Goal: Complete application form: Complete application form

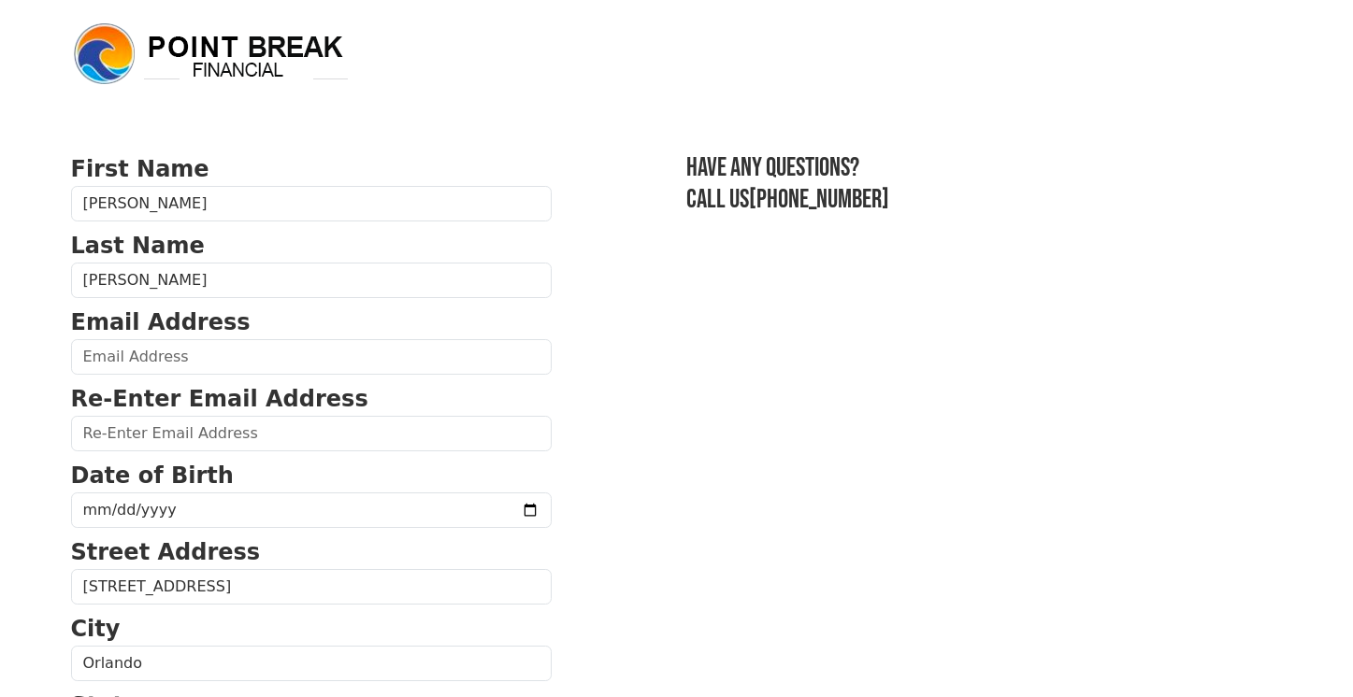
scroll to position [790, 0]
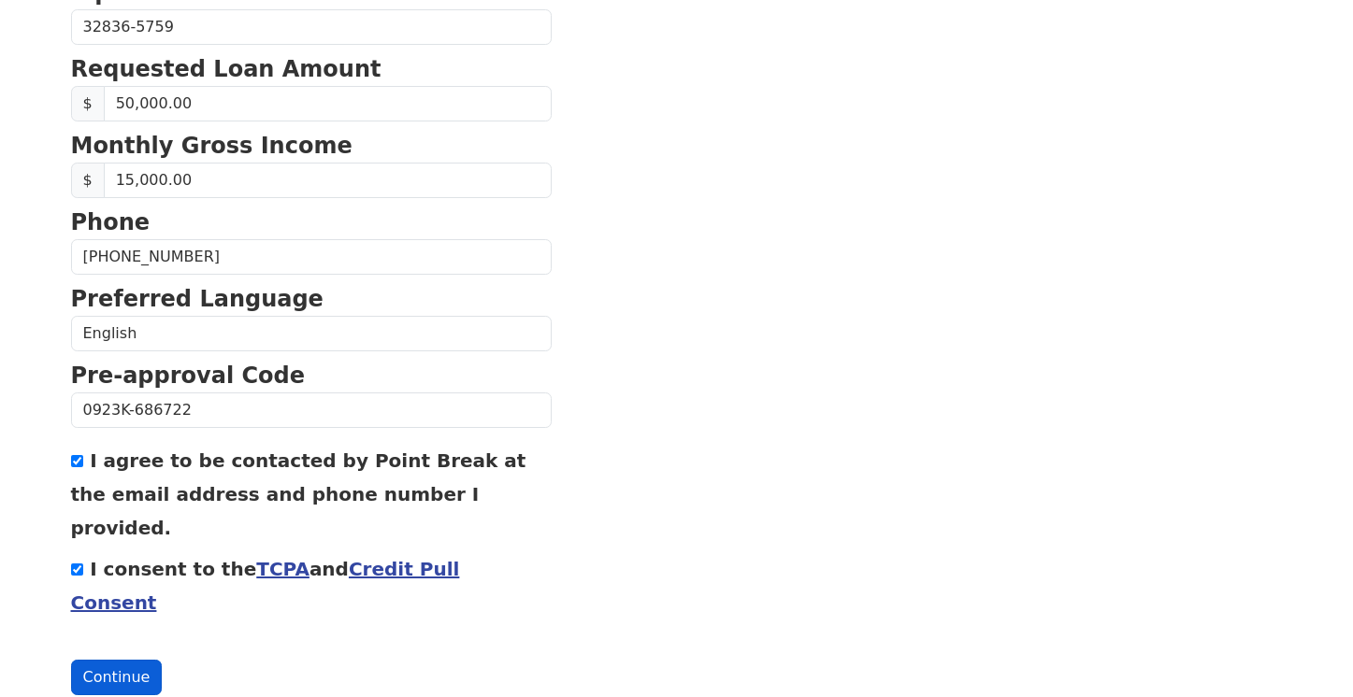
click at [107, 660] on button "Continue" at bounding box center [117, 678] width 92 height 36
click at [108, 660] on button "Continue" at bounding box center [117, 678] width 92 height 36
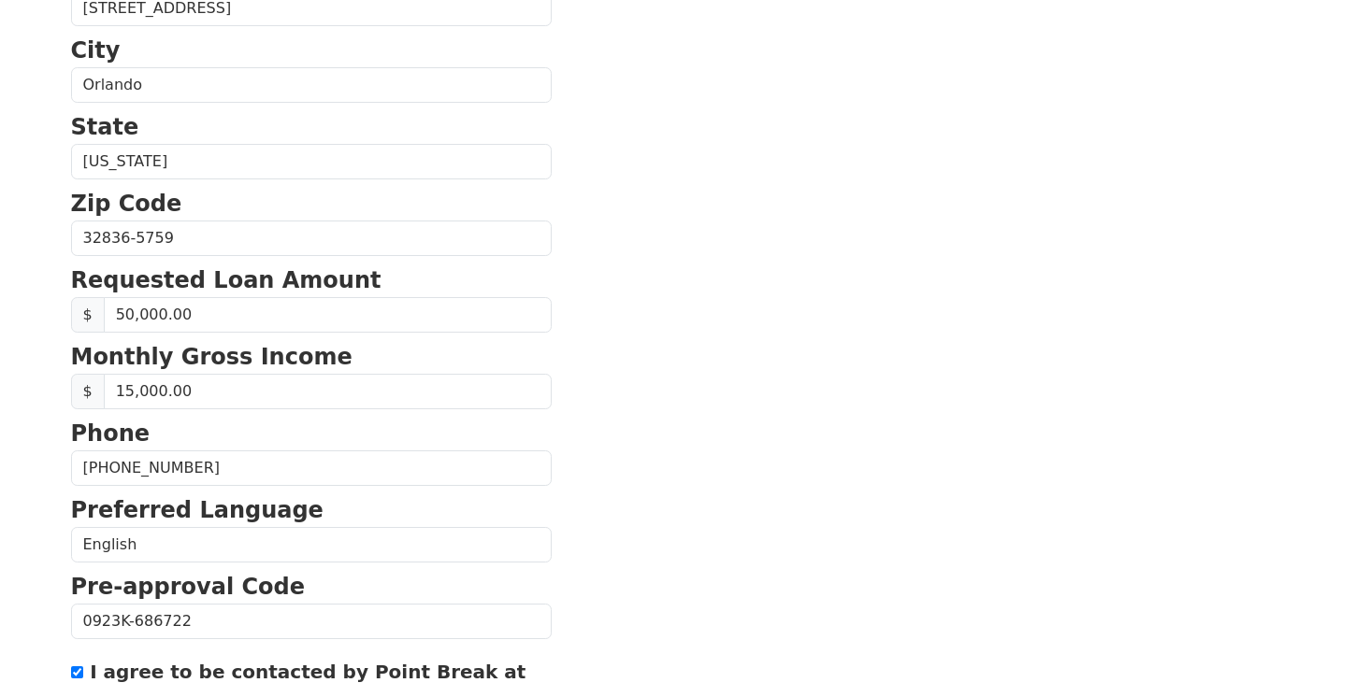
scroll to position [0, 0]
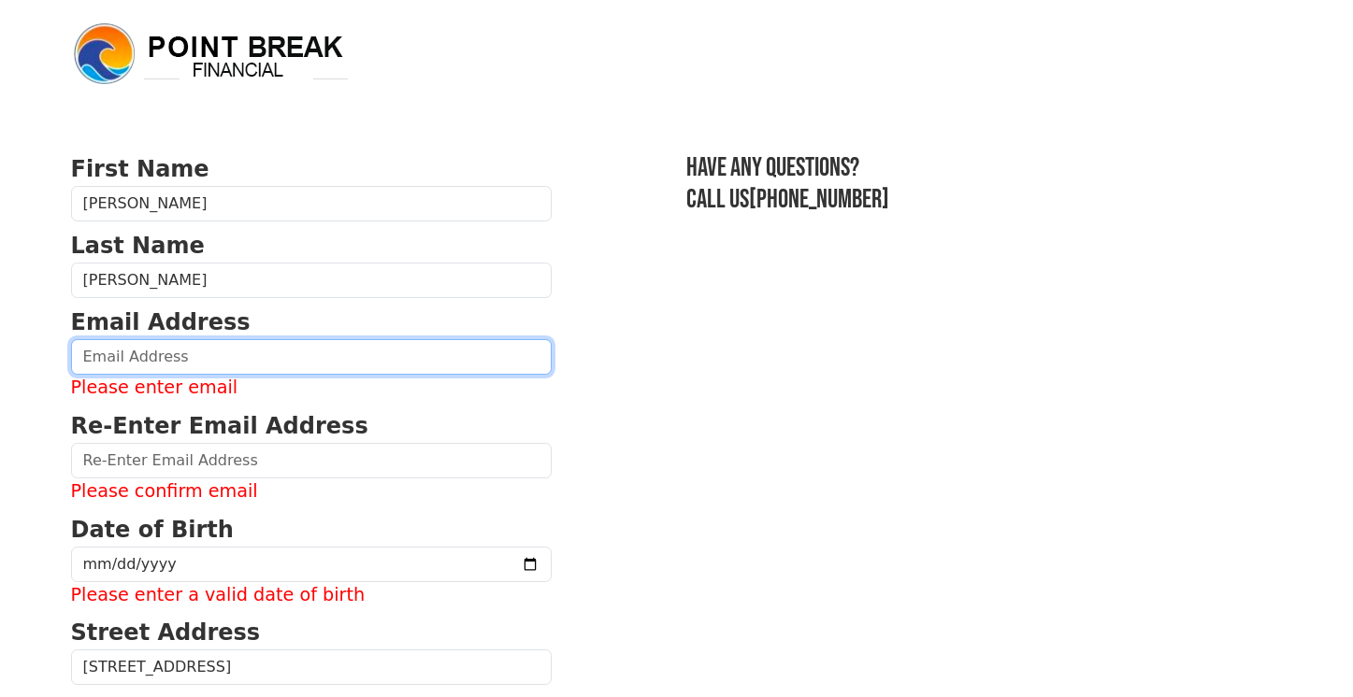
click at [215, 358] on input "email" at bounding box center [311, 357] width 480 height 36
type input "milhasantana4@gmail.com"
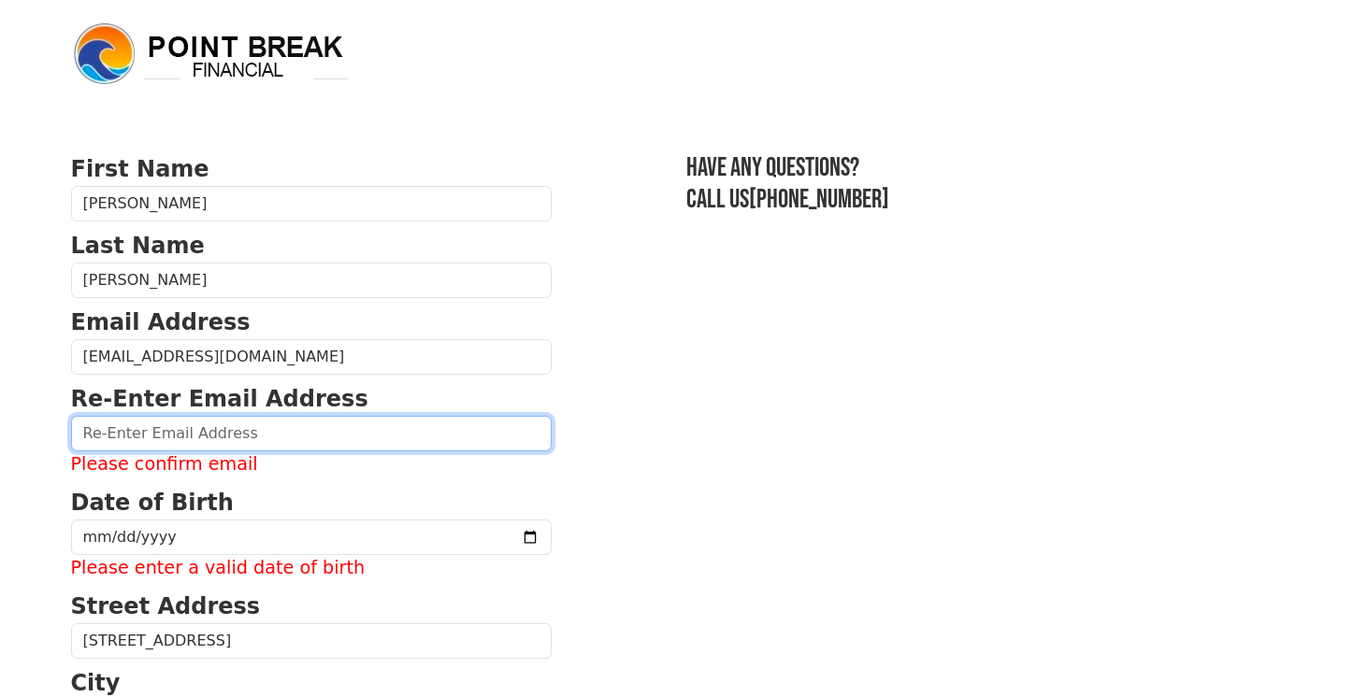
click at [191, 432] on input "email" at bounding box center [311, 434] width 480 height 36
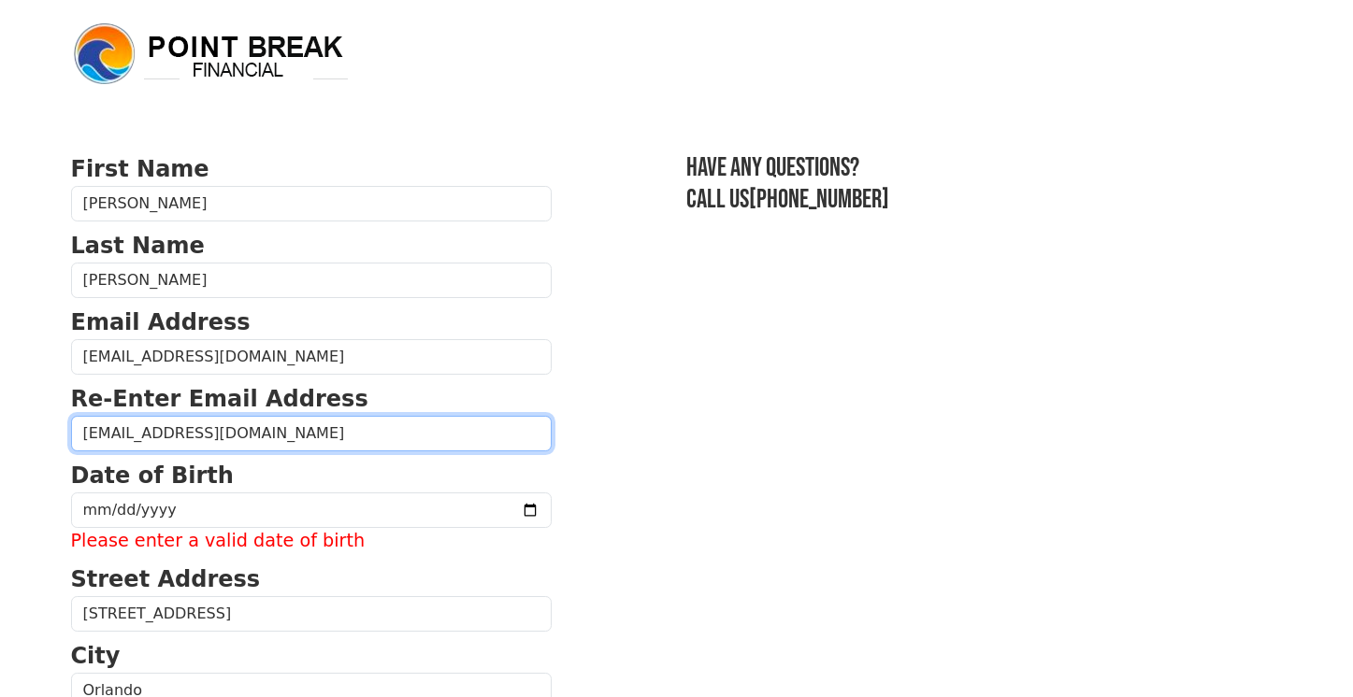
type input "milhasantana4@gmail.com"
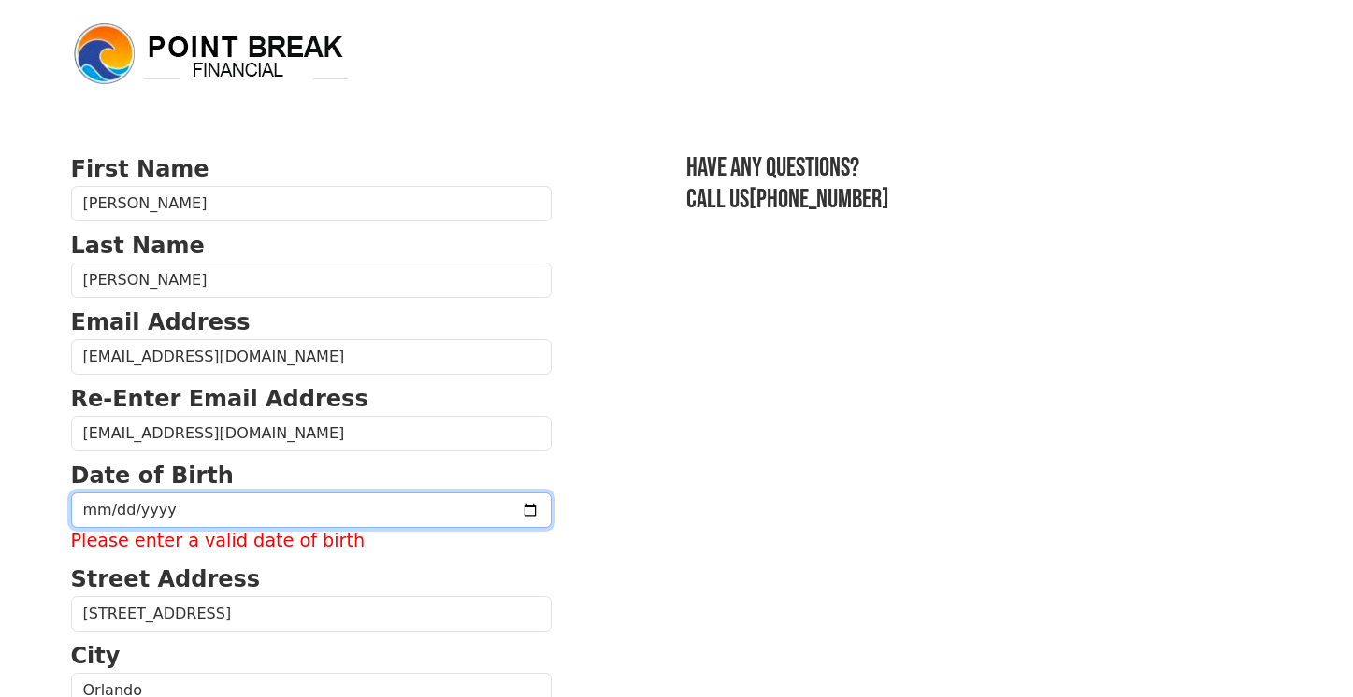
click at [93, 509] on input "date" at bounding box center [311, 511] width 480 height 36
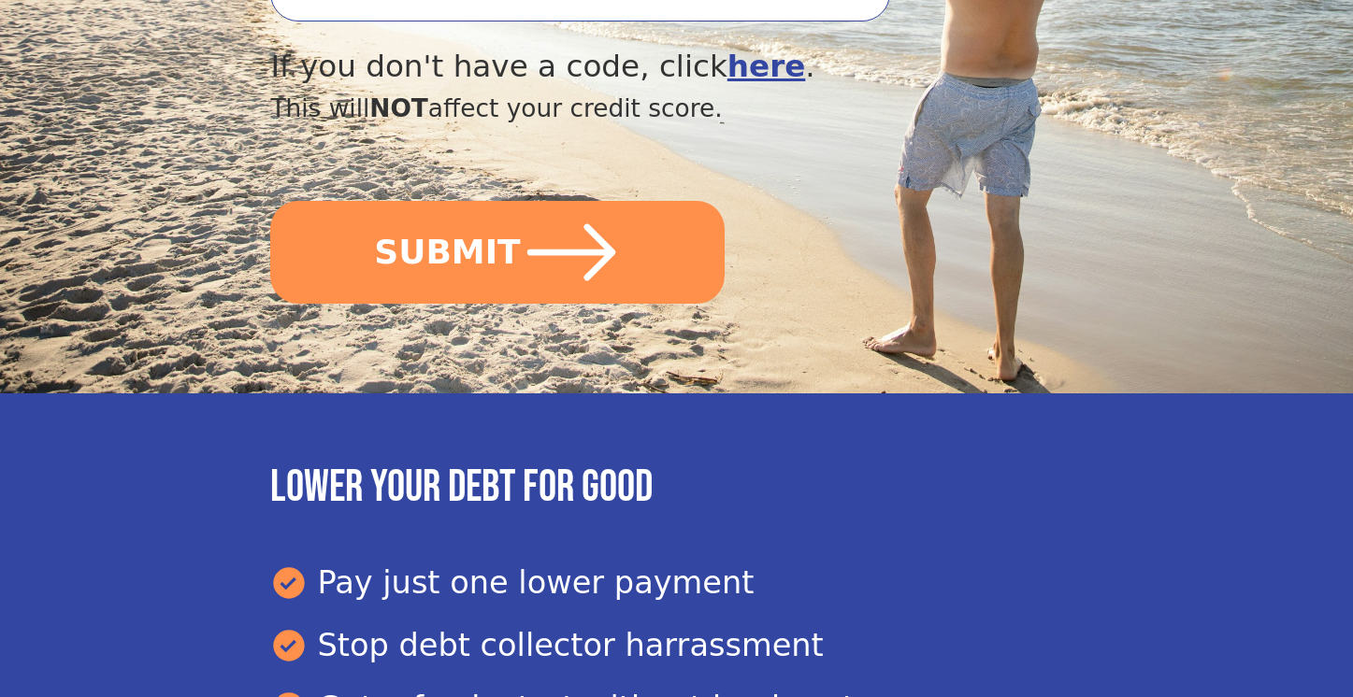
scroll to position [1075, 0]
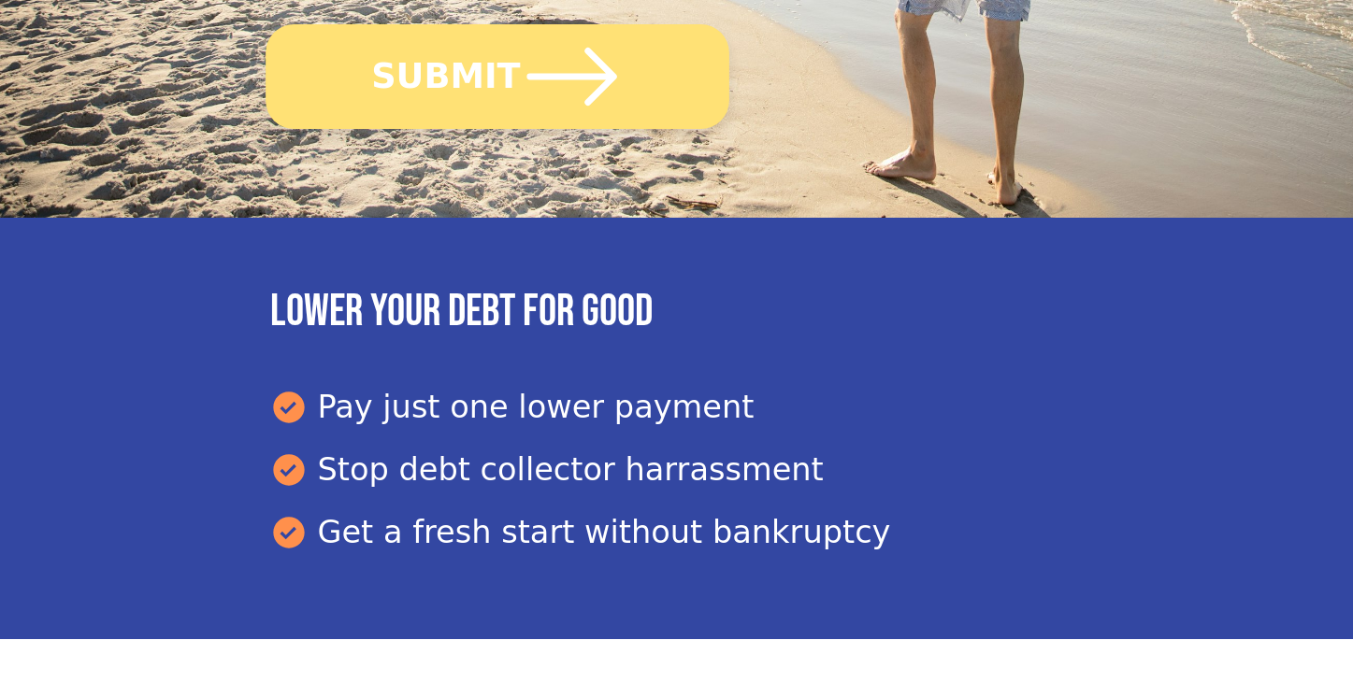
click at [594, 76] on icon "submit" at bounding box center [572, 77] width 90 height 58
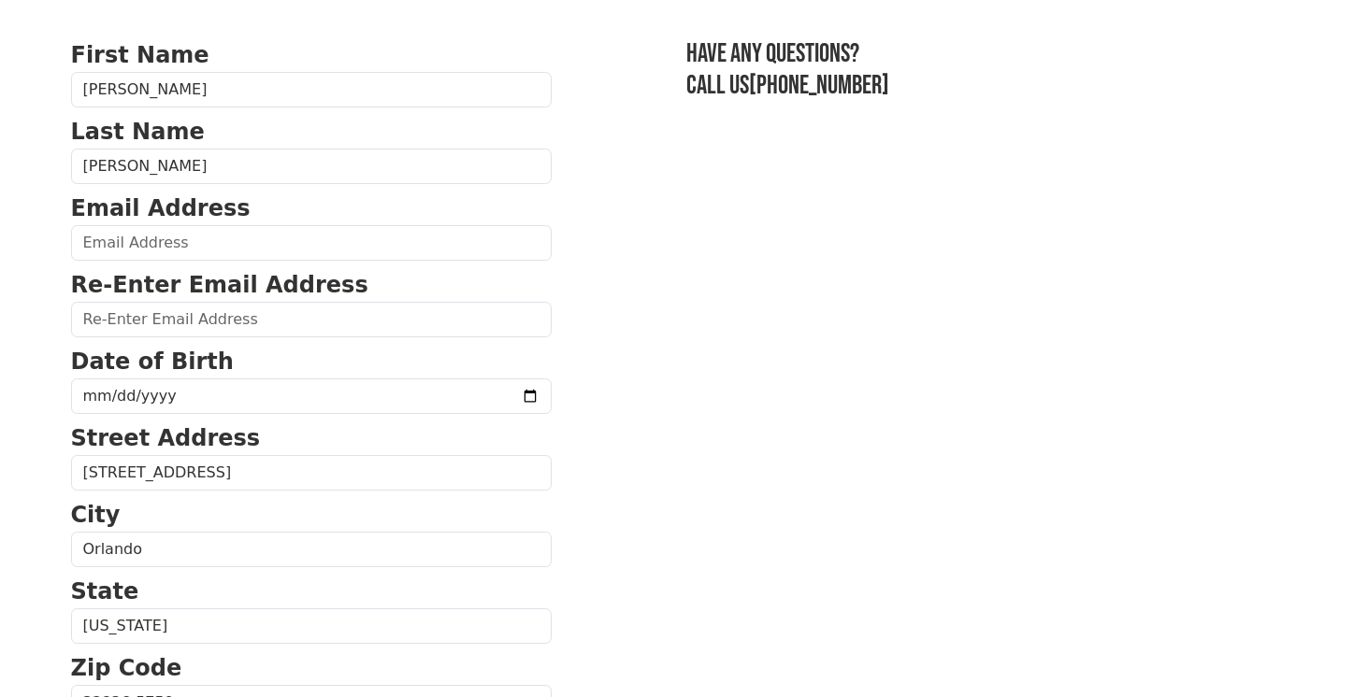
scroll to position [165, 0]
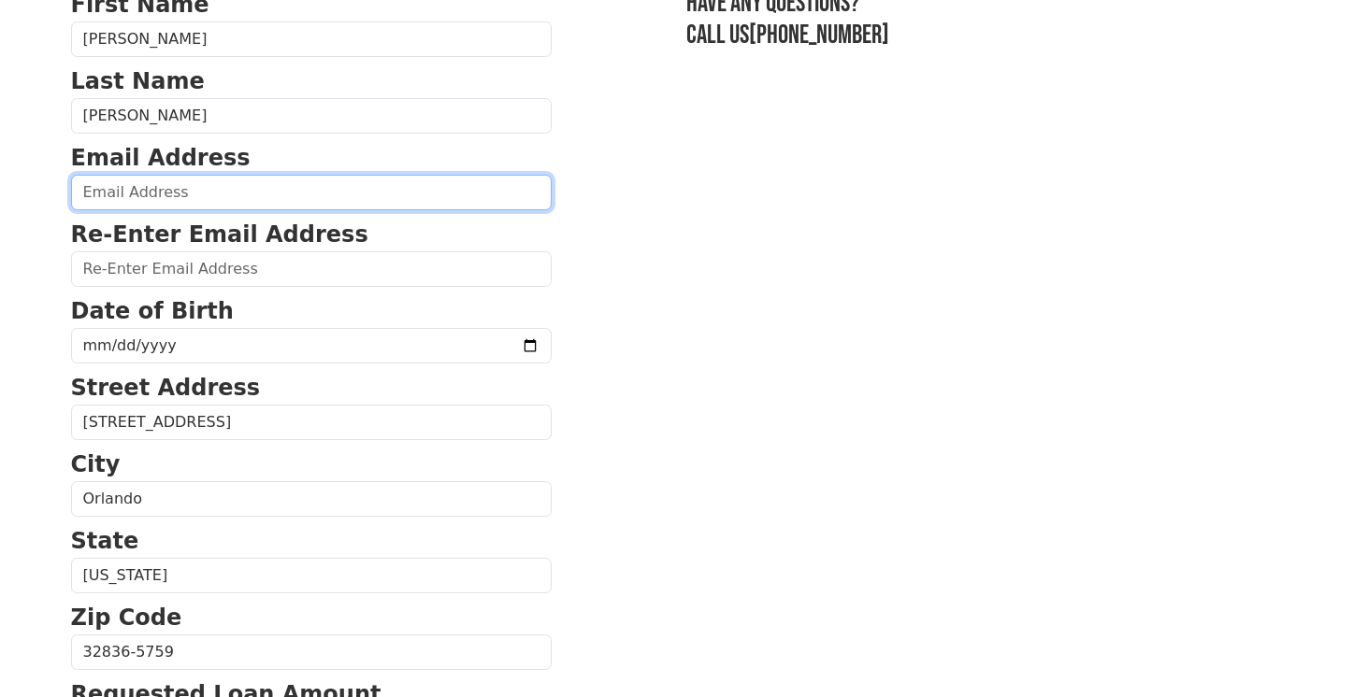
click at [165, 190] on input "email" at bounding box center [311, 193] width 480 height 36
type input "milhasantana4@gmail.com"
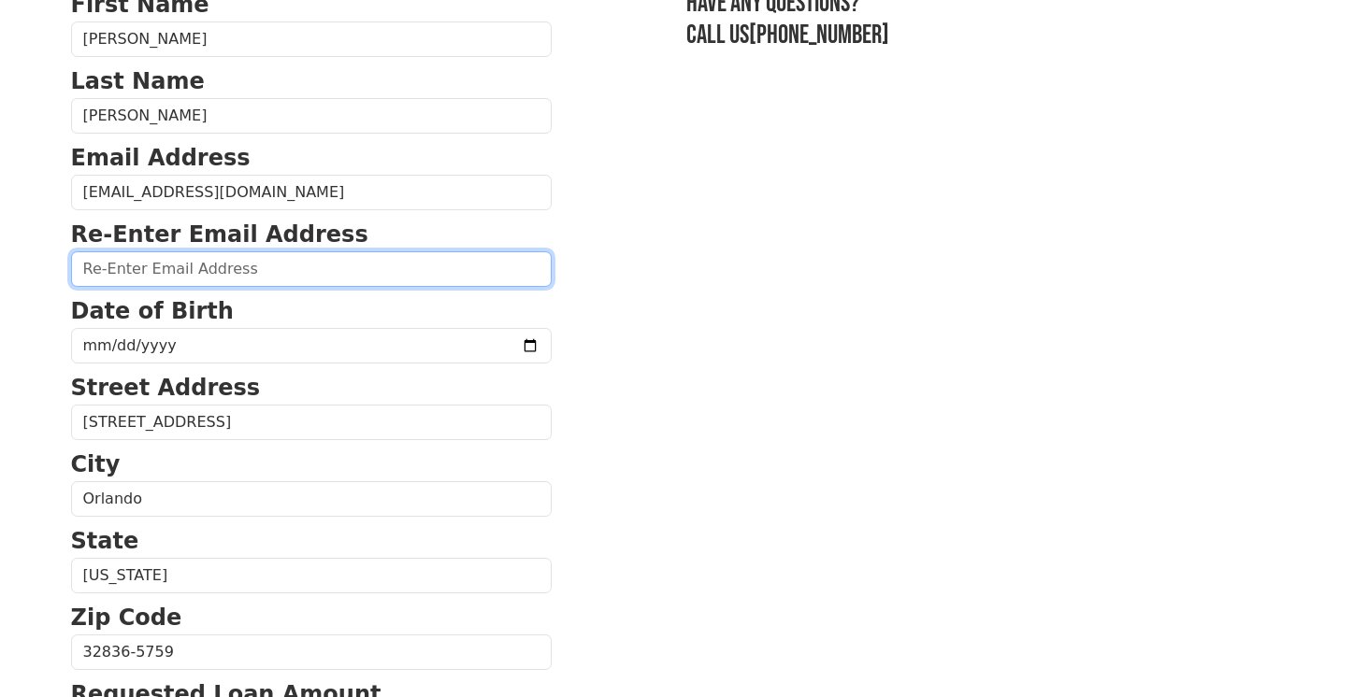
click at [213, 267] on input "email" at bounding box center [311, 269] width 480 height 36
type input "milhasantana4@gmail.com"
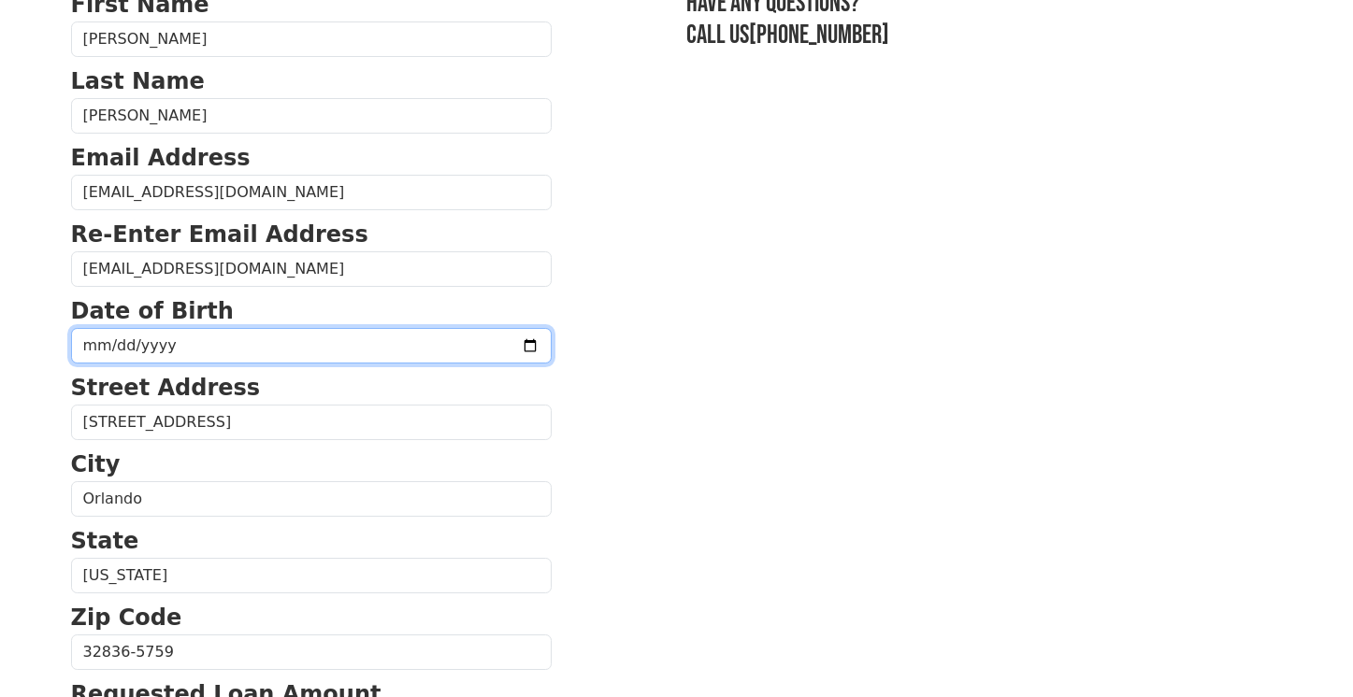
click at [94, 344] on input "date" at bounding box center [311, 346] width 480 height 36
type input "0199-10-22"
type input "0711-10-22"
type input "1971-10-22"
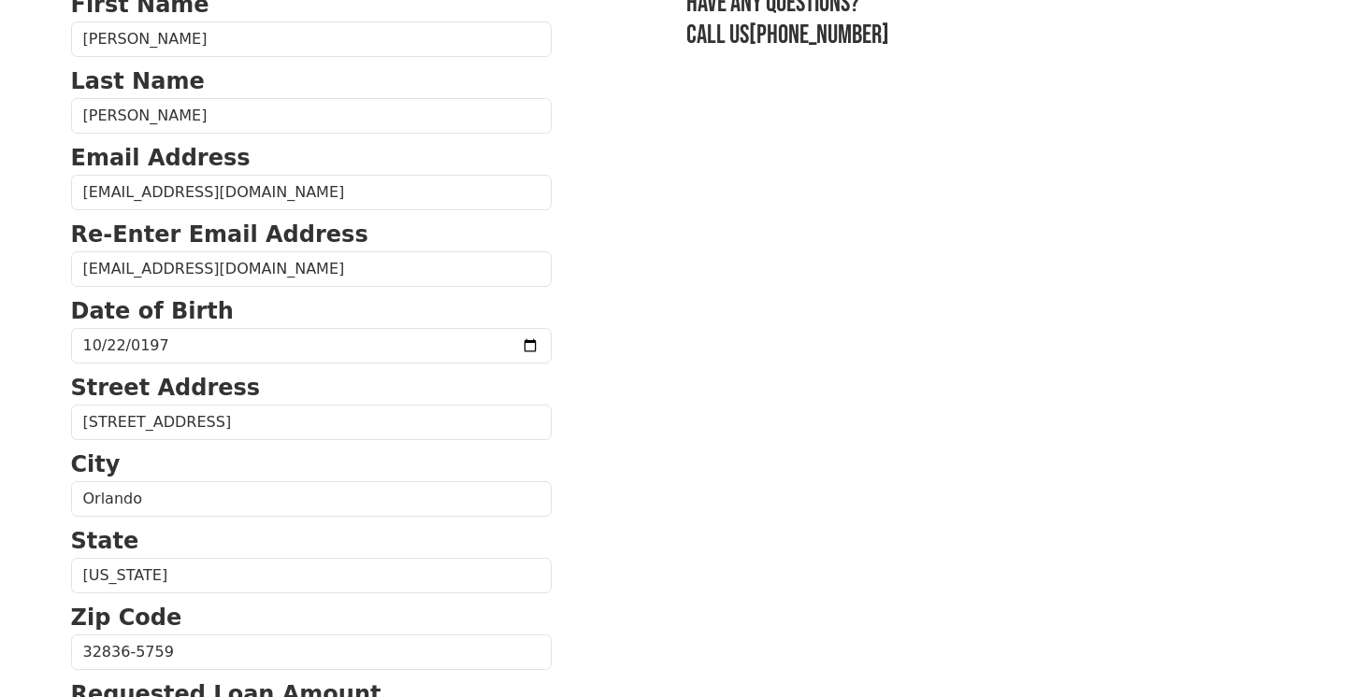
click at [837, 441] on section "First Name Patricia Last Name Gouveia Email Address milhasantana4@gmail.com Re-…" at bounding box center [676, 654] width 1211 height 1333
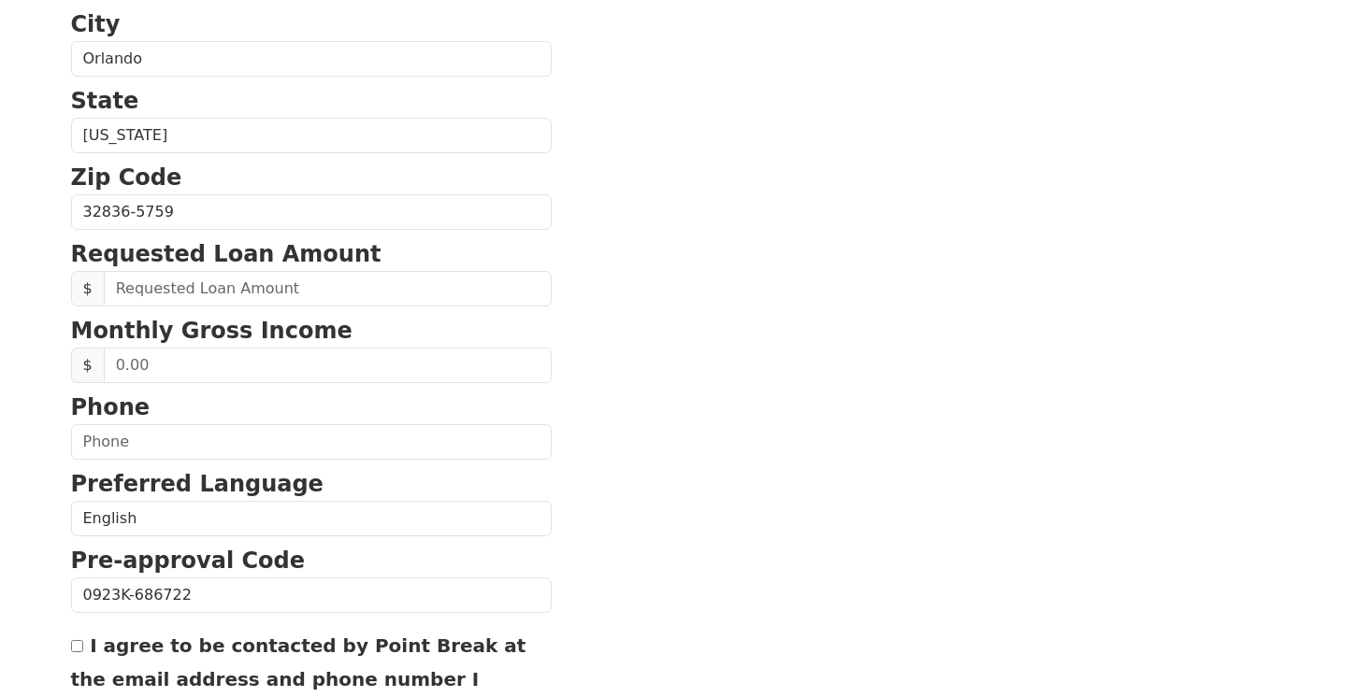
scroll to position [606, 0]
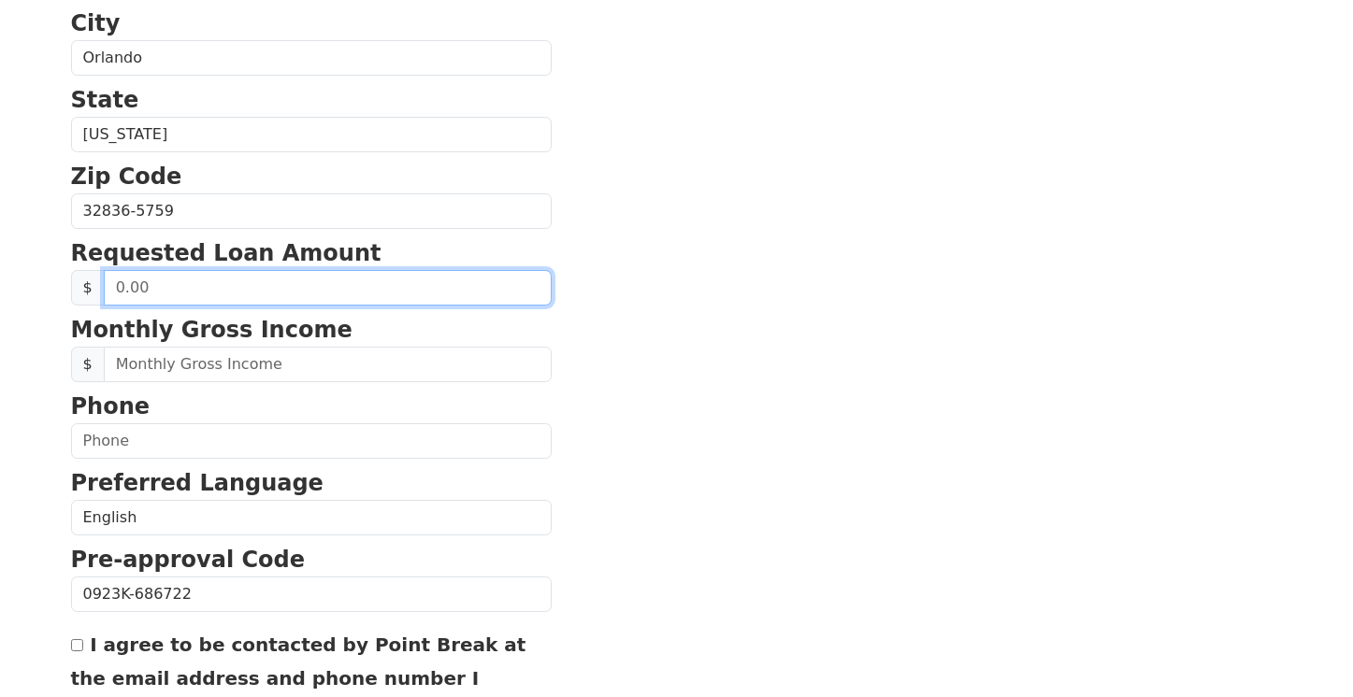
click at [246, 296] on input "text" at bounding box center [328, 288] width 448 height 36
type input "50,000.00"
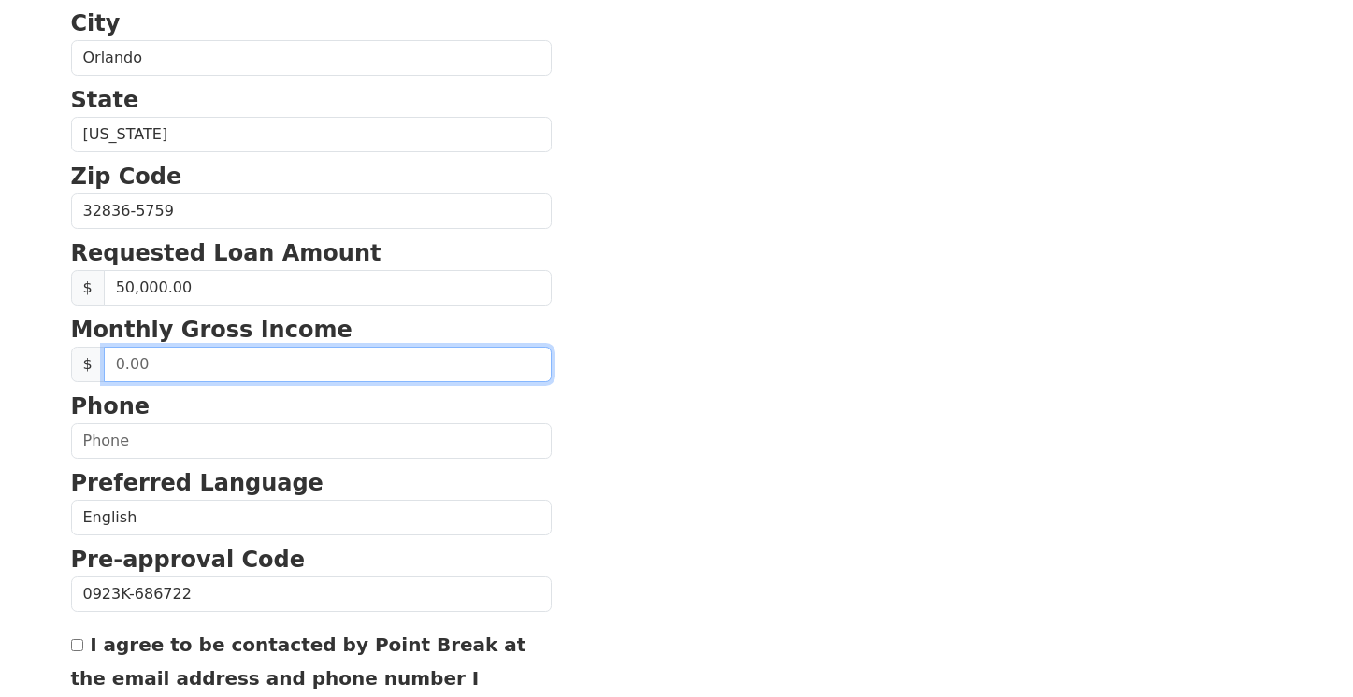
click at [161, 373] on input "text" at bounding box center [328, 365] width 448 height 36
type input "15,000.00"
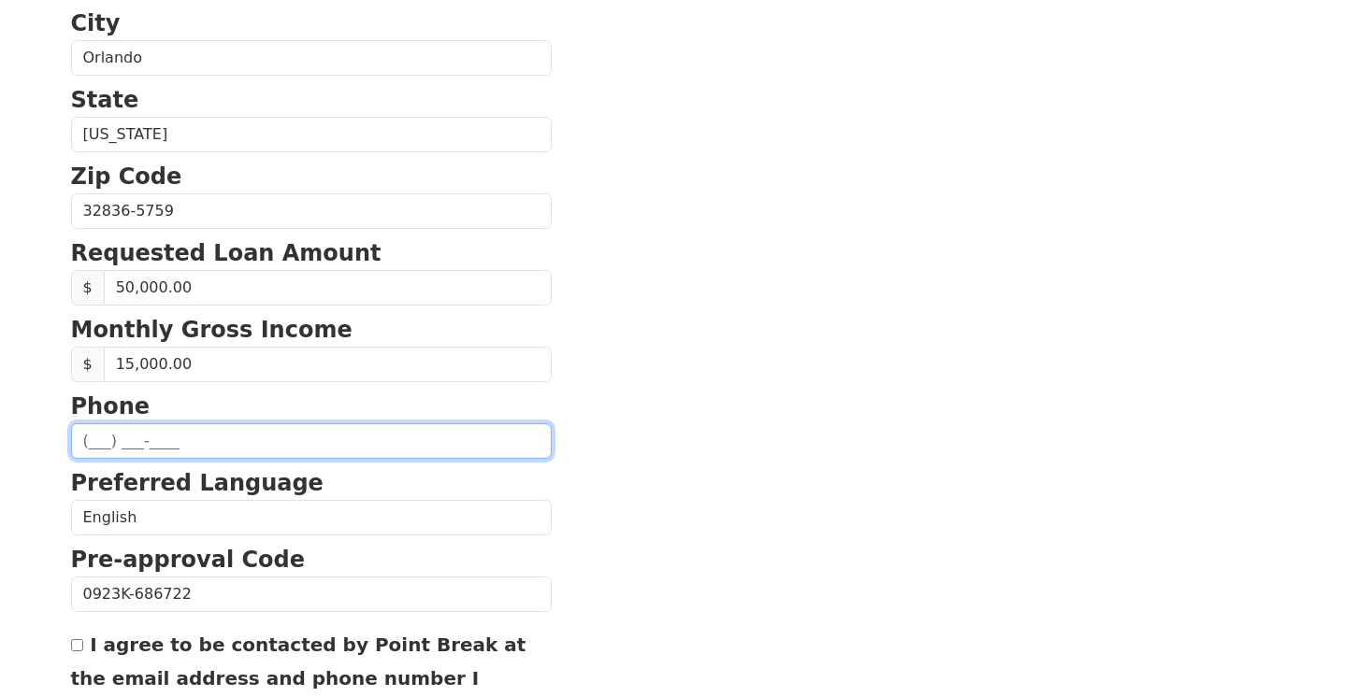
click at [117, 447] on input "text" at bounding box center [311, 441] width 480 height 36
type input "(407) 435-0348"
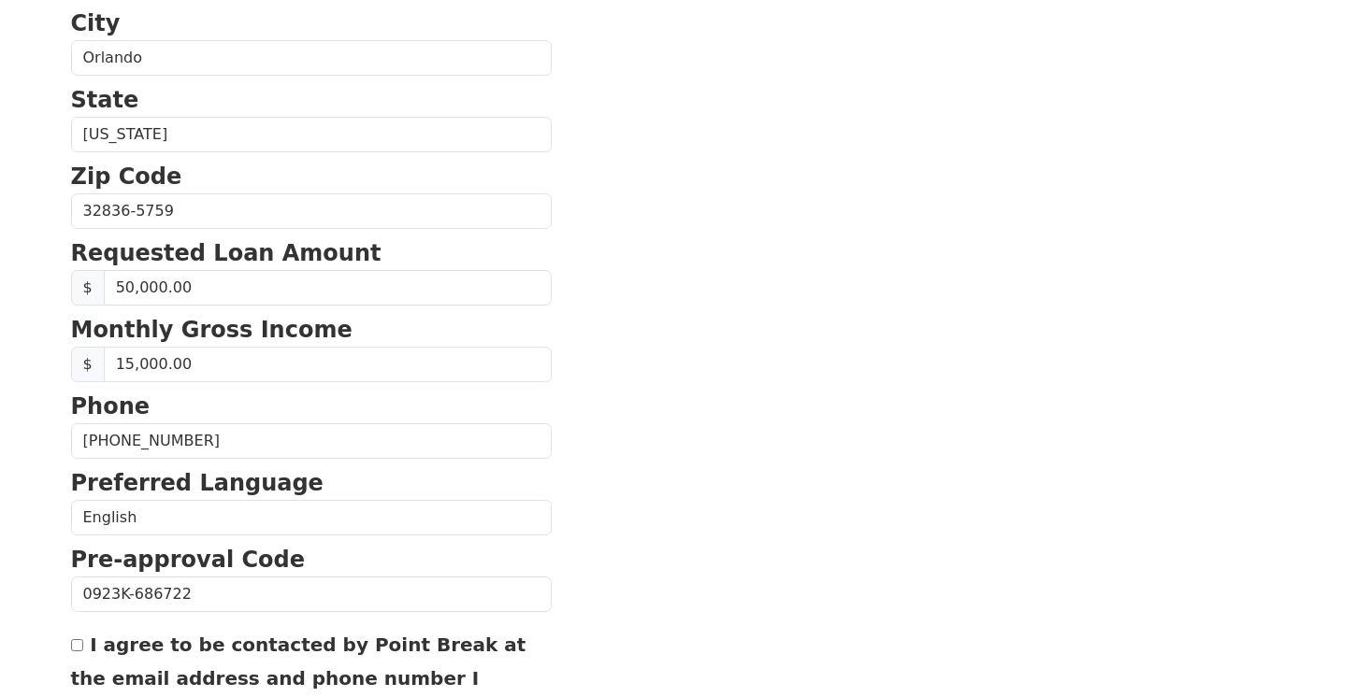
click at [650, 408] on section "First Name Patricia Last Name Gouveia Email Address milhasantana4@gmail.com Re-…" at bounding box center [676, 213] width 1211 height 1333
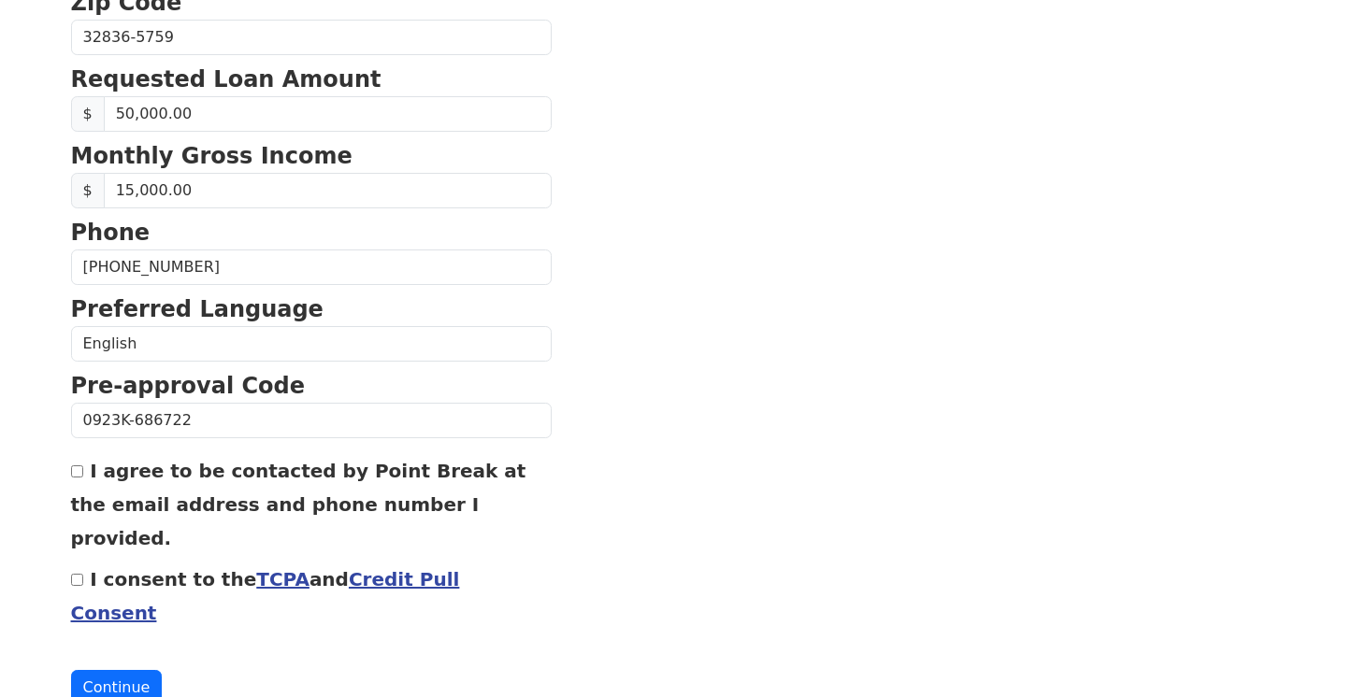
scroll to position [790, 0]
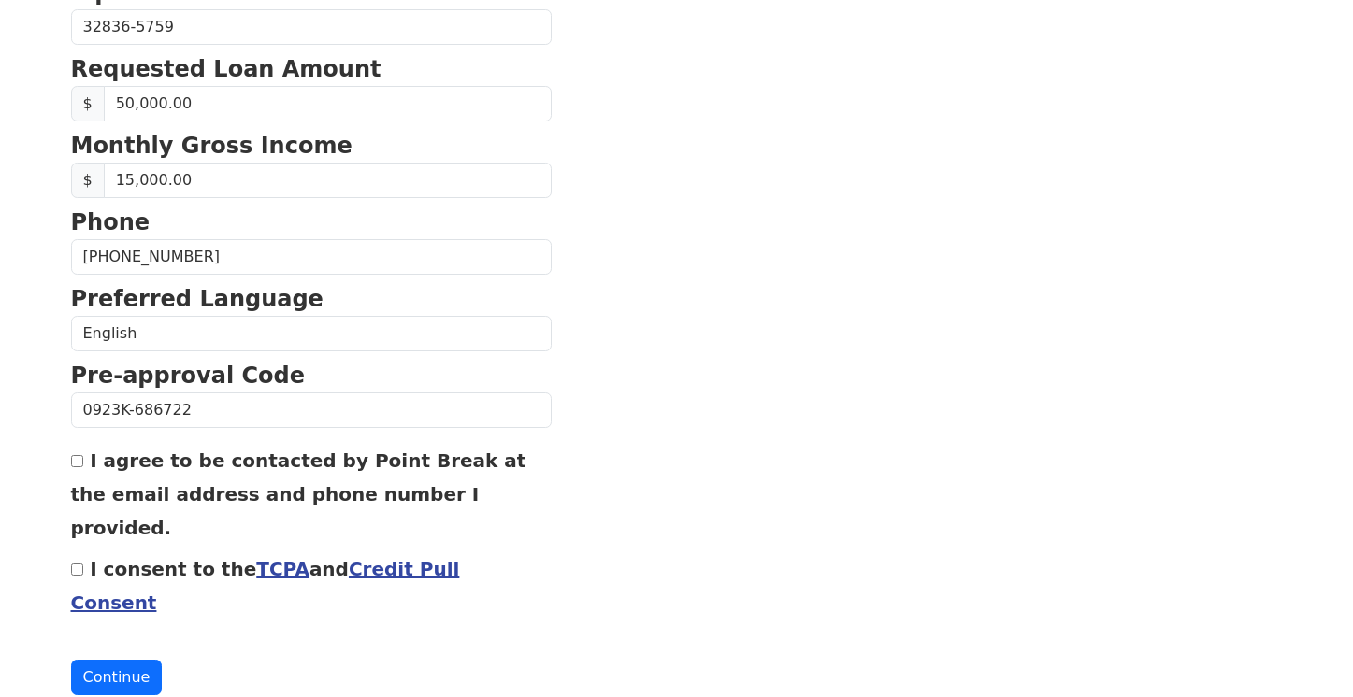
click at [76, 465] on input "I agree to be contacted by Point Break at the email address and phone number I …" at bounding box center [77, 461] width 12 height 12
checkbox input "true"
click at [79, 564] on input "I consent to the TCPA and Credit Pull Consent" at bounding box center [77, 570] width 12 height 12
checkbox input "true"
click at [97, 660] on button "Continue" at bounding box center [117, 678] width 92 height 36
